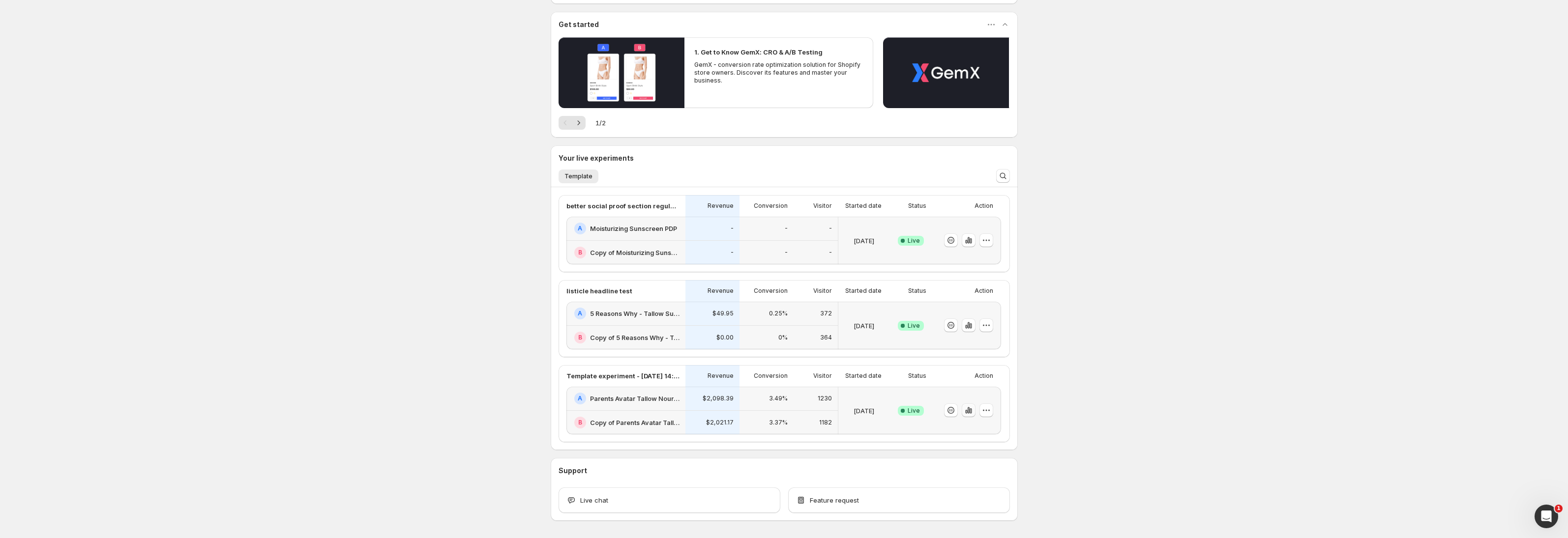
click at [970, 407] on icon "button" at bounding box center [968, 410] width 10 height 10
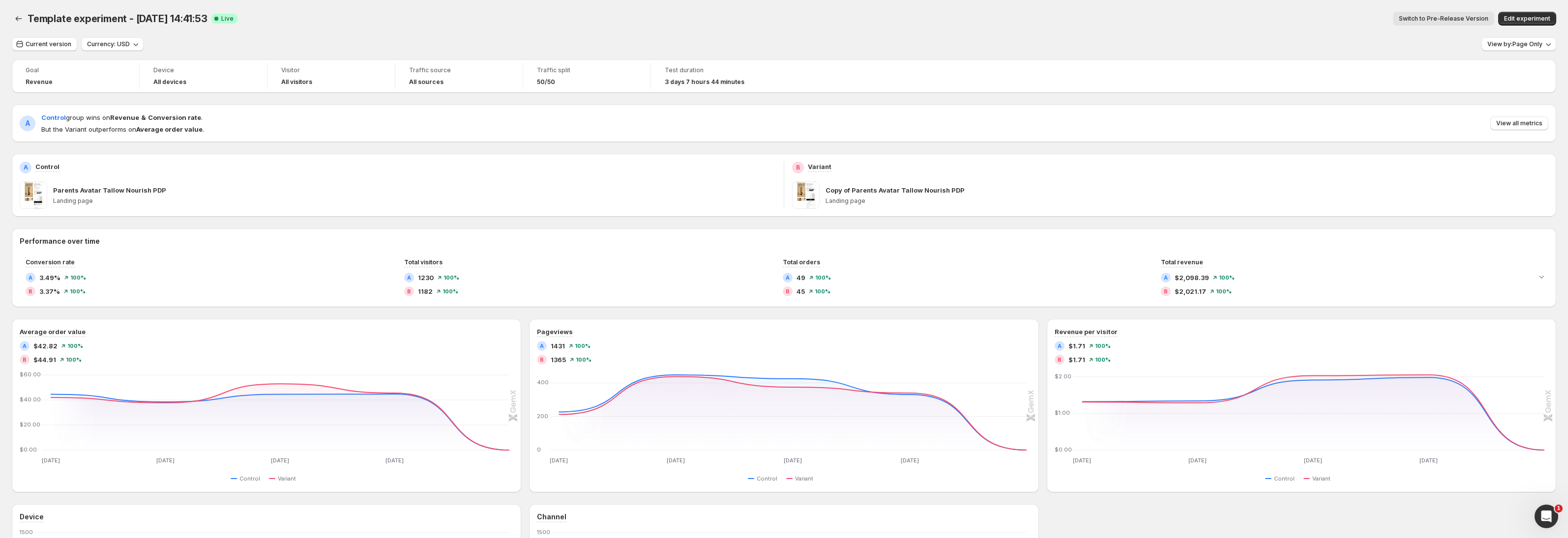
click at [1465, 23] on button "Switch to Pre-Release Version" at bounding box center [1443, 19] width 101 height 14
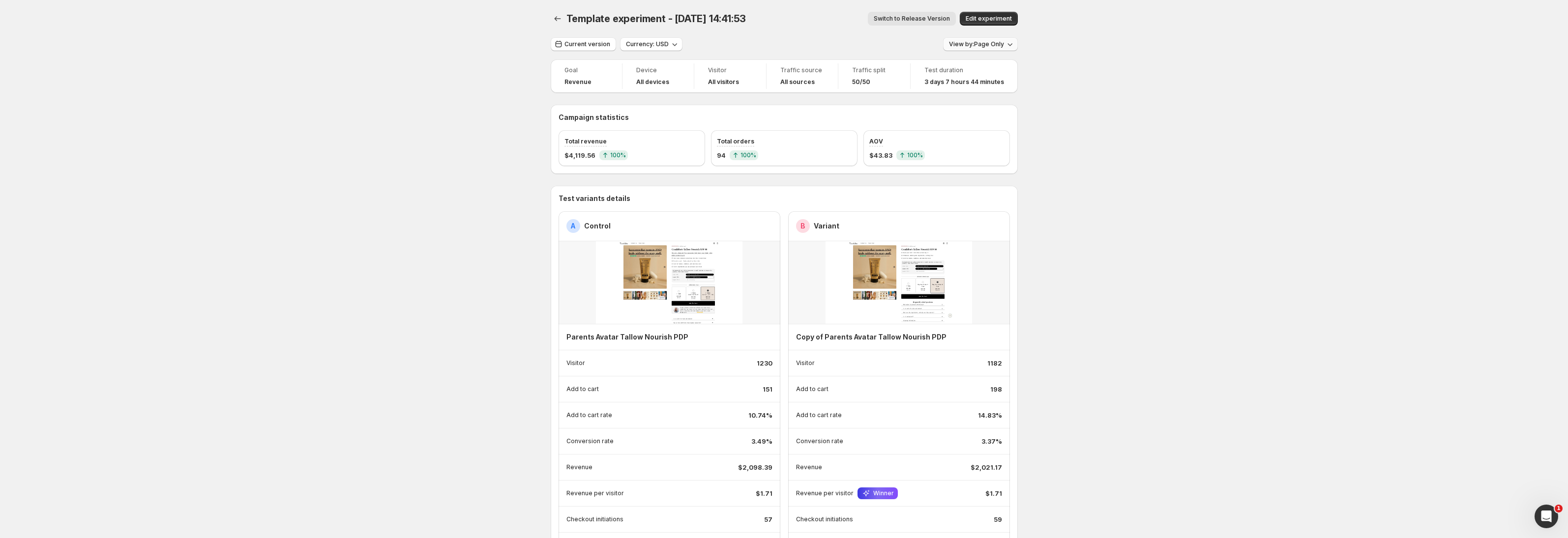
click at [1002, 47] on span "View by: Page Only" at bounding box center [976, 44] width 55 height 8
click at [953, 100] on div "Session Wide" at bounding box center [917, 99] width 185 height 10
click at [560, 17] on icon "Back" at bounding box center [557, 19] width 10 height 10
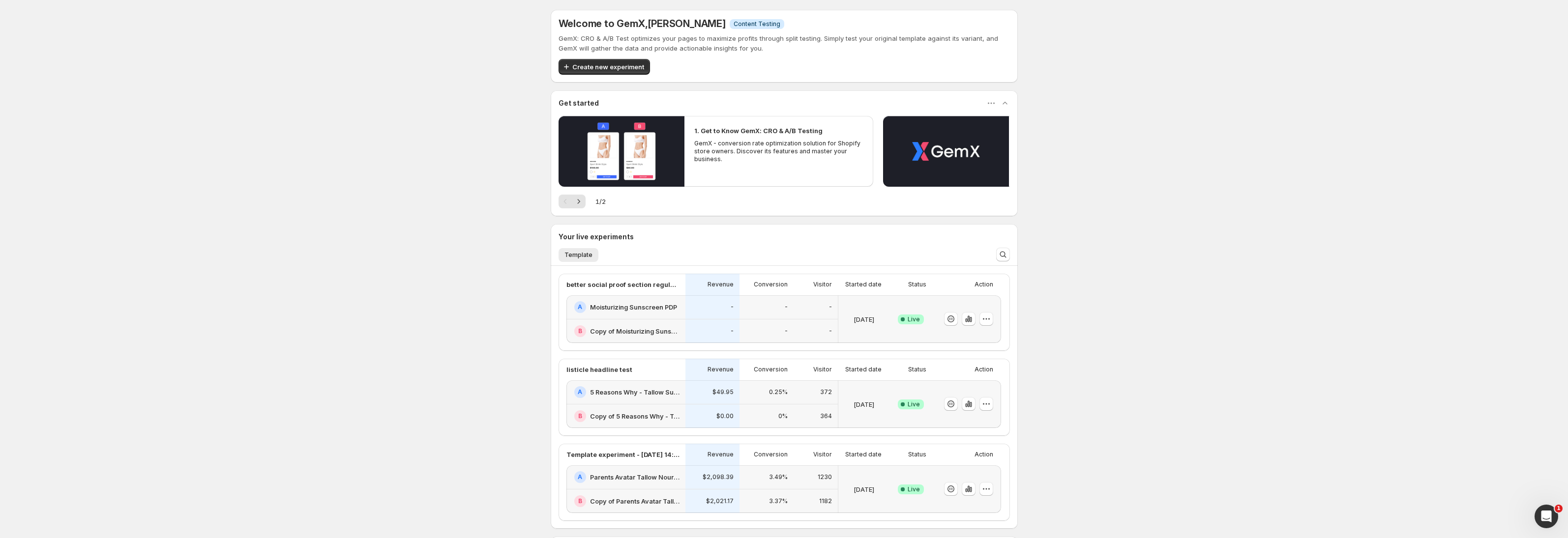
scroll to position [114, 0]
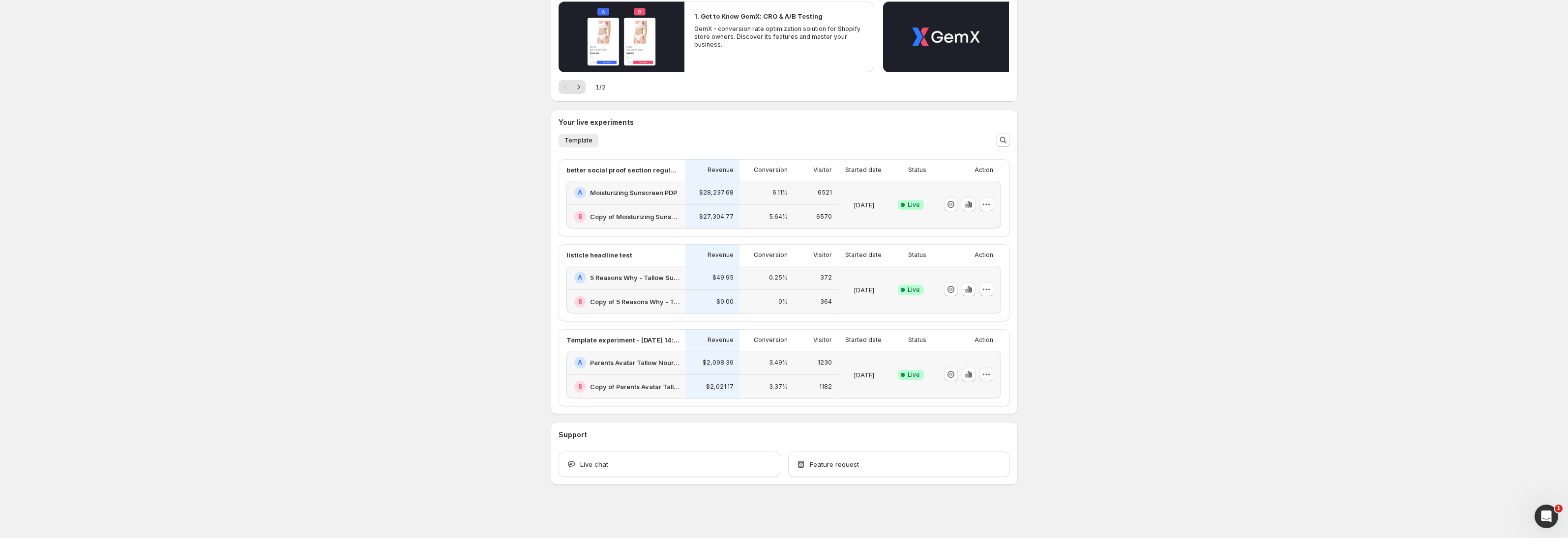
click at [989, 376] on icon "button" at bounding box center [986, 374] width 10 height 10
click at [990, 373] on icon "button" at bounding box center [986, 374] width 10 height 10
